Goal: Information Seeking & Learning: Learn about a topic

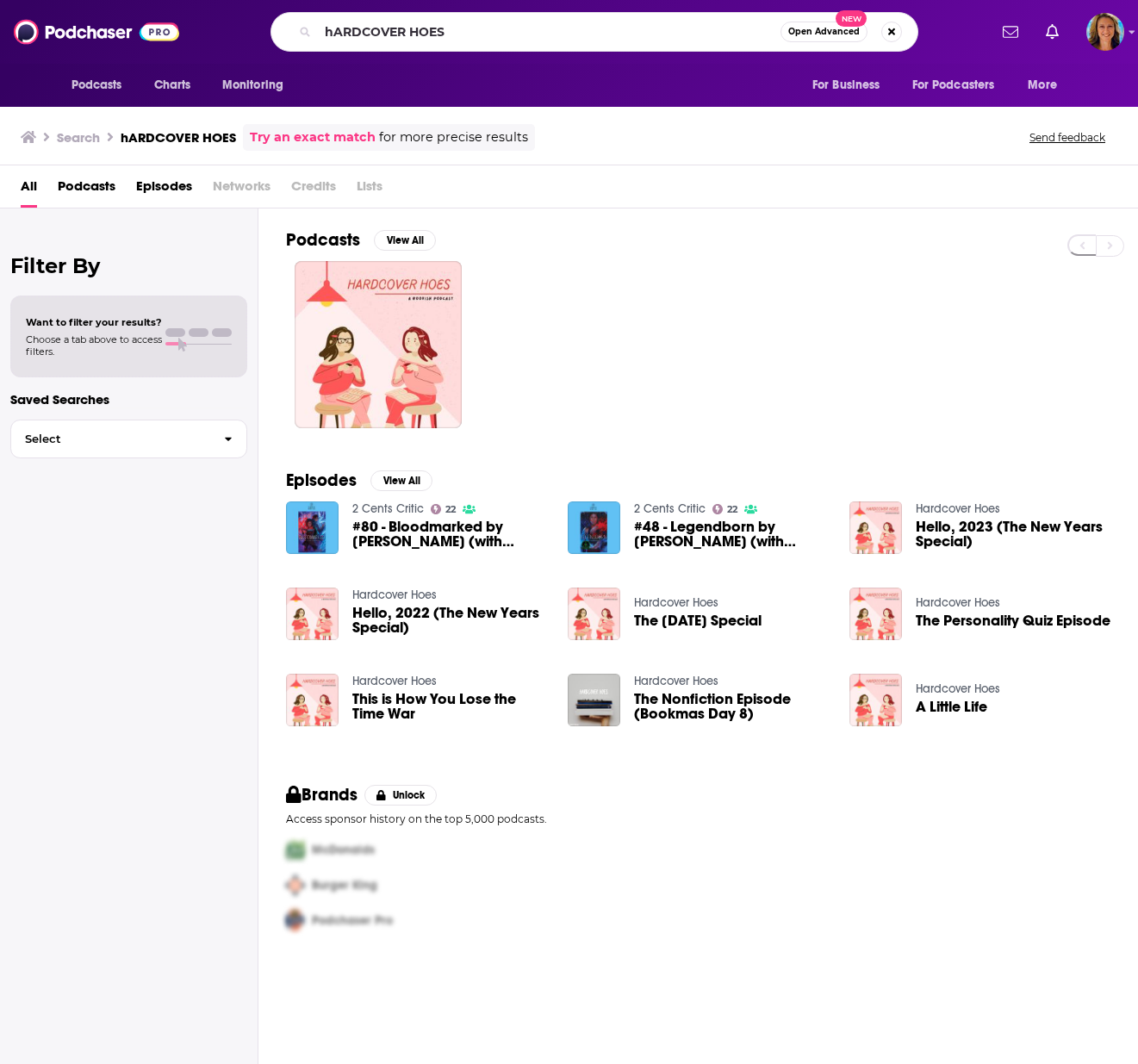
drag, startPoint x: 319, startPoint y: 34, endPoint x: 475, endPoint y: 18, distance: 156.8
click at [475, 18] on input "hARDCOVER HOES" at bounding box center [549, 31] width 463 height 27
type input "the shit no one tells you about writing"
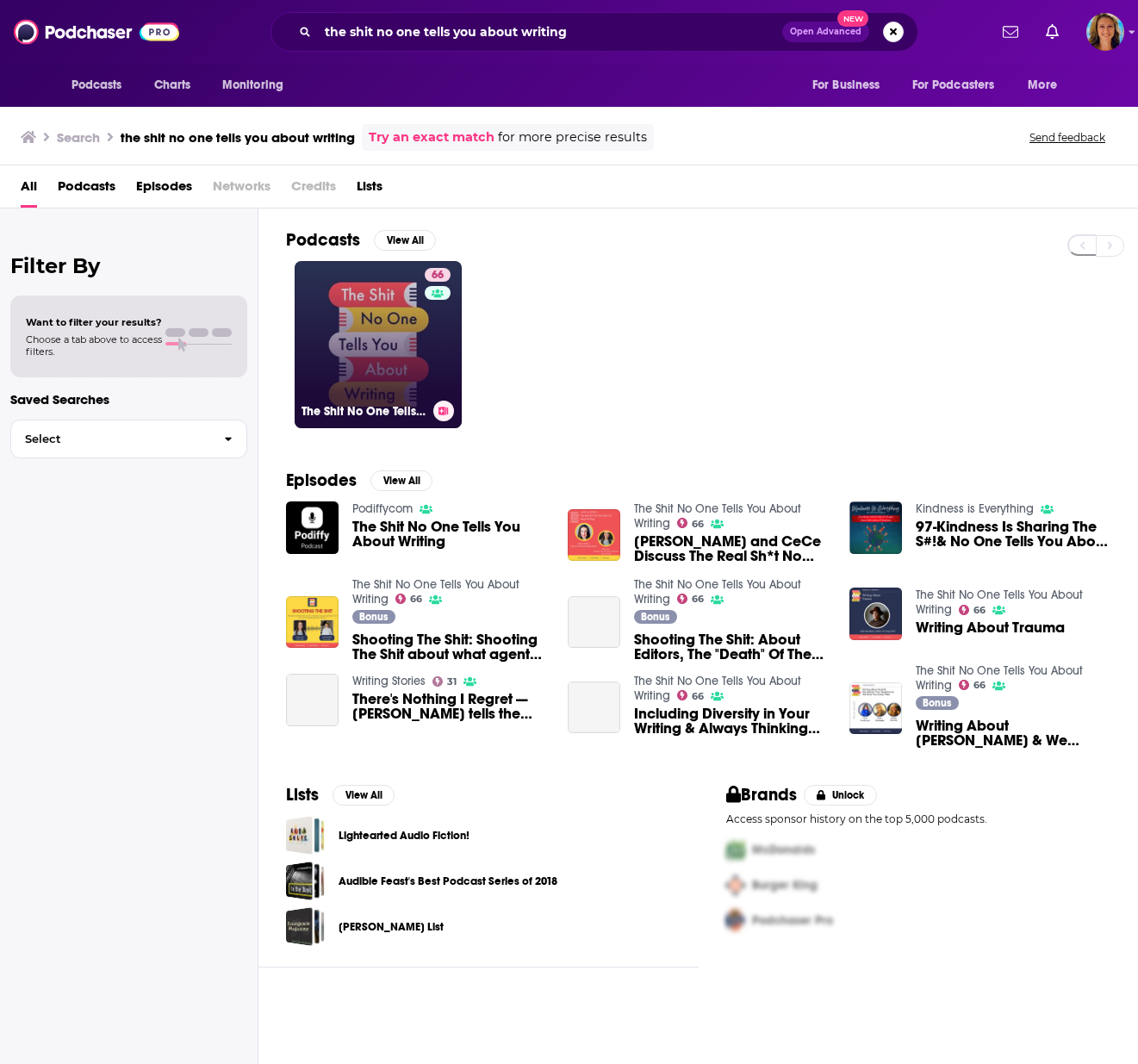
click at [357, 356] on link "66 The Shit No One Tells You About Writing" at bounding box center [378, 345] width 167 height 167
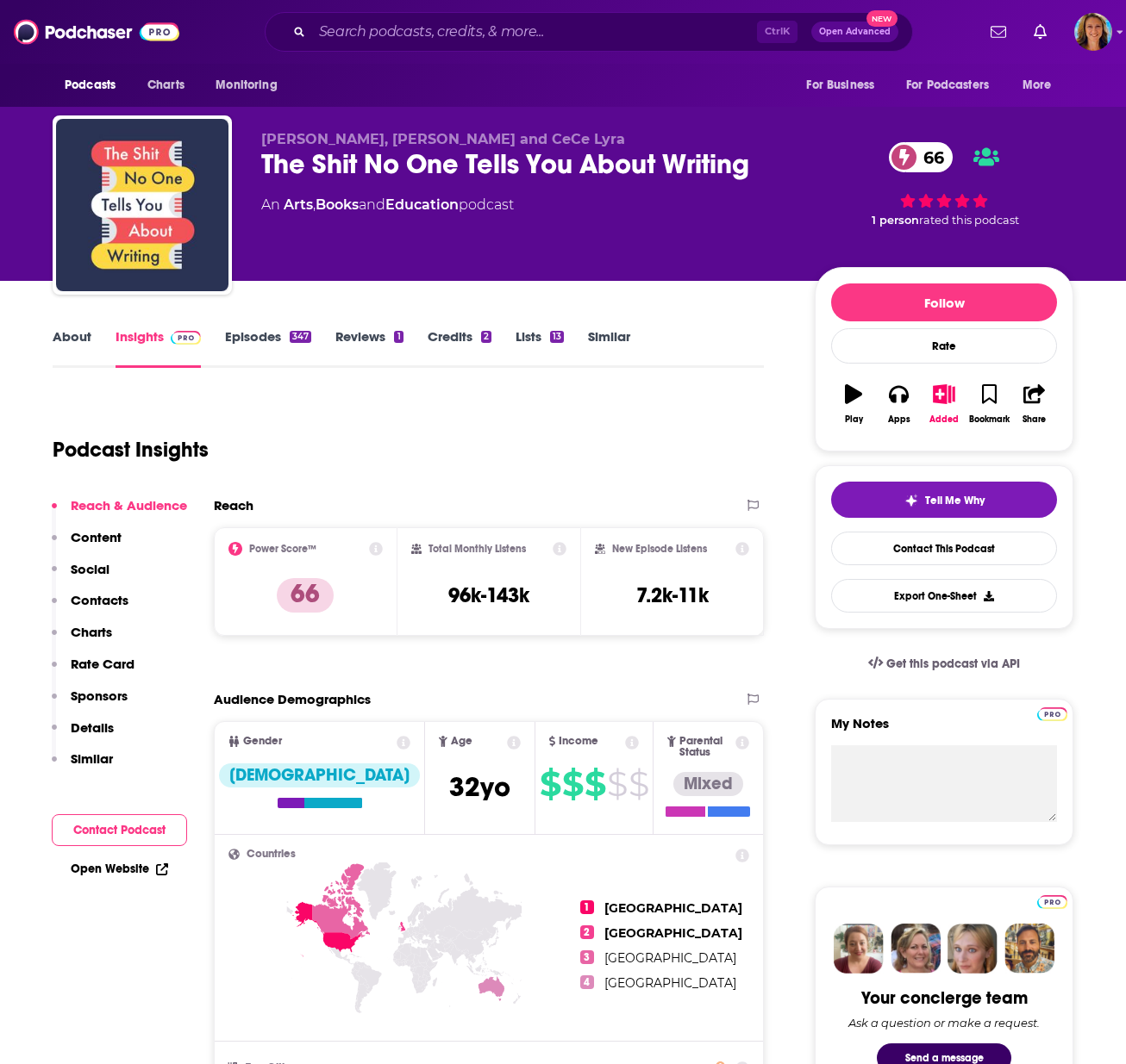
click at [146, 336] on link "Insights" at bounding box center [158, 347] width 85 height 39
click at [660, 68] on div "Podcasts Charts Monitoring For Business For Podcasters More" at bounding box center [562, 85] width 1103 height 43
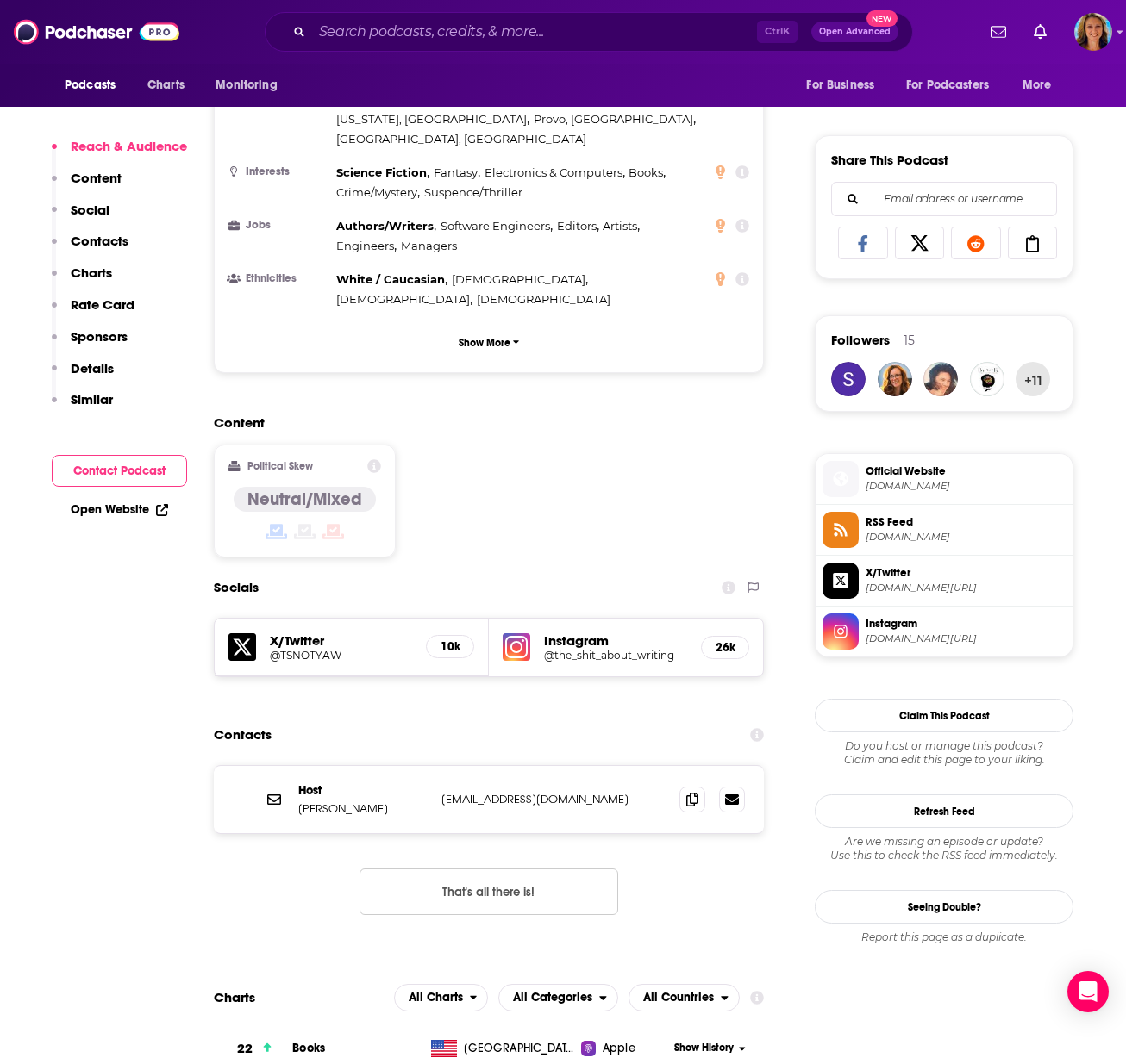
scroll to position [1034, 0]
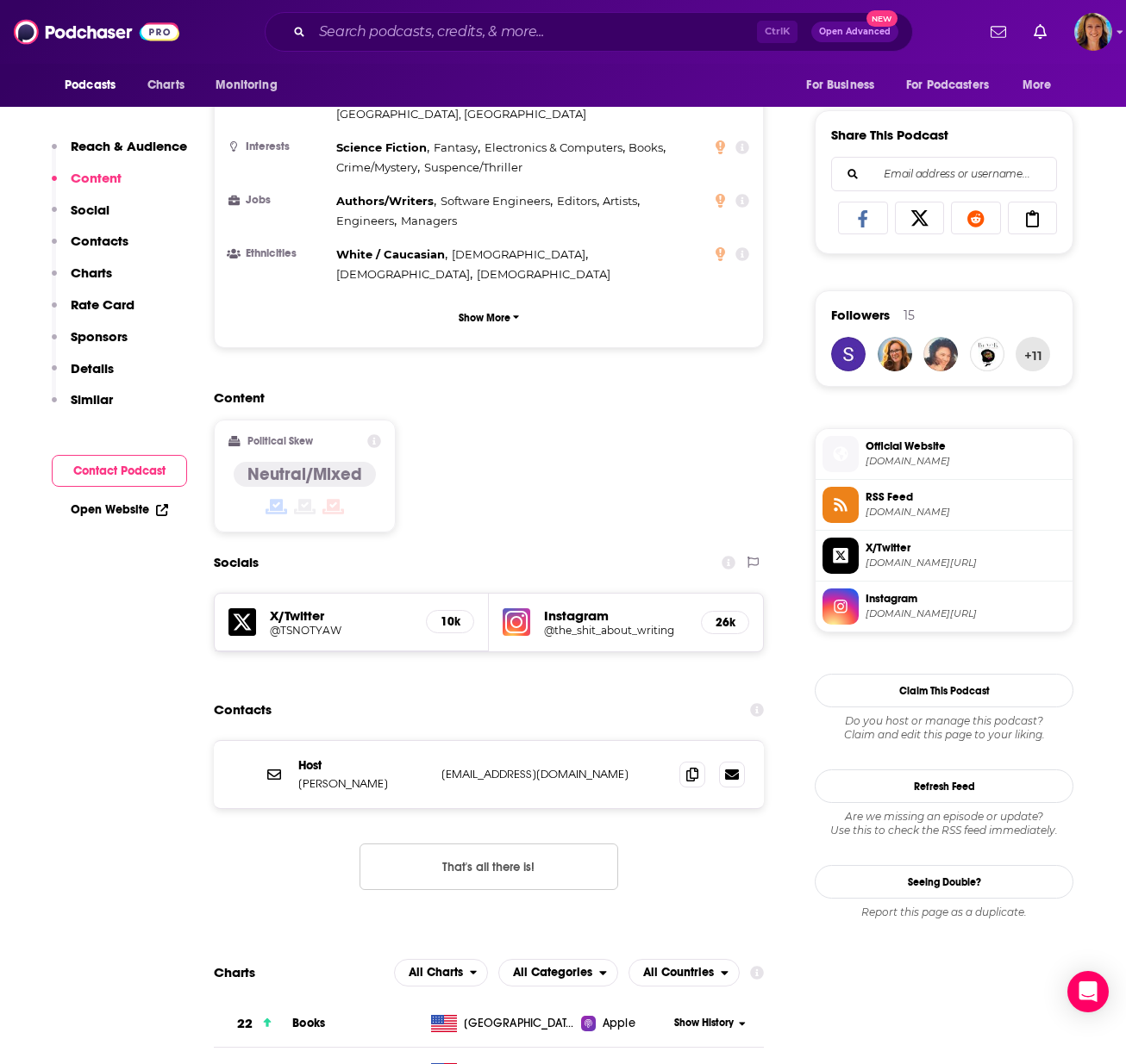
click at [570, 624] on h5 "@the_shit_about_writing" at bounding box center [616, 629] width 143 height 13
